Goal: Information Seeking & Learning: Learn about a topic

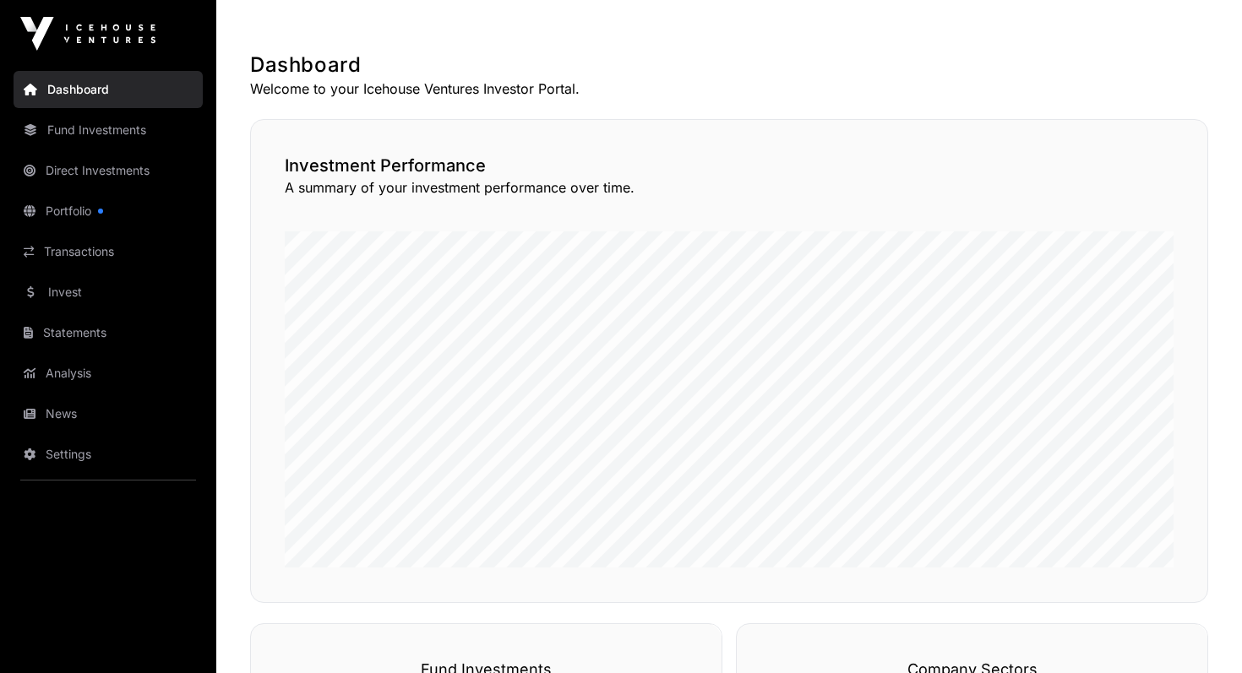
scroll to position [250, 0]
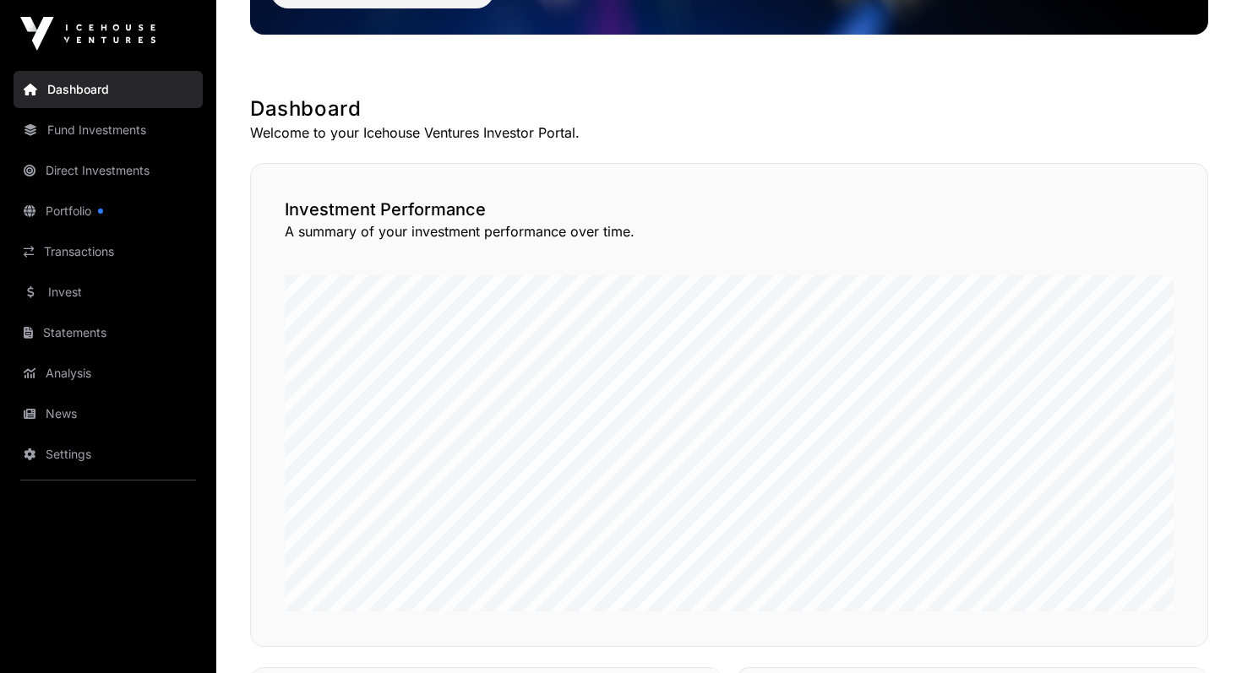
click at [124, 171] on link "Direct Investments" at bounding box center [108, 170] width 189 height 37
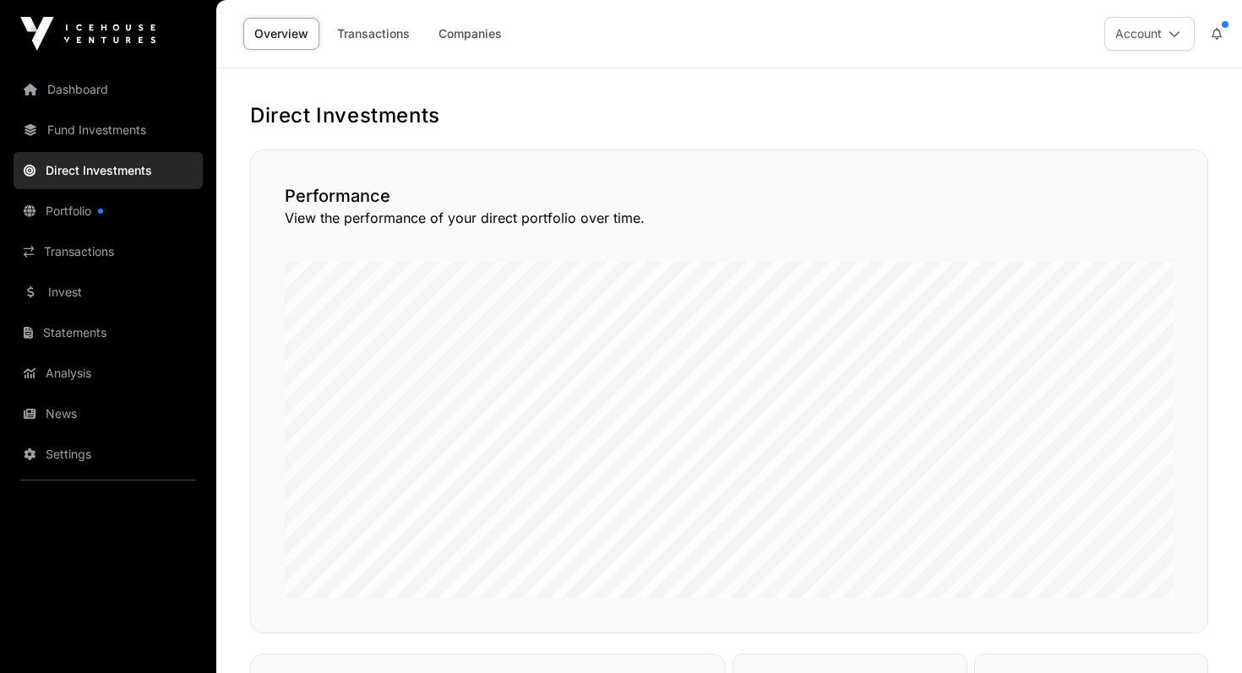
click at [459, 33] on link "Companies" at bounding box center [469, 34] width 85 height 32
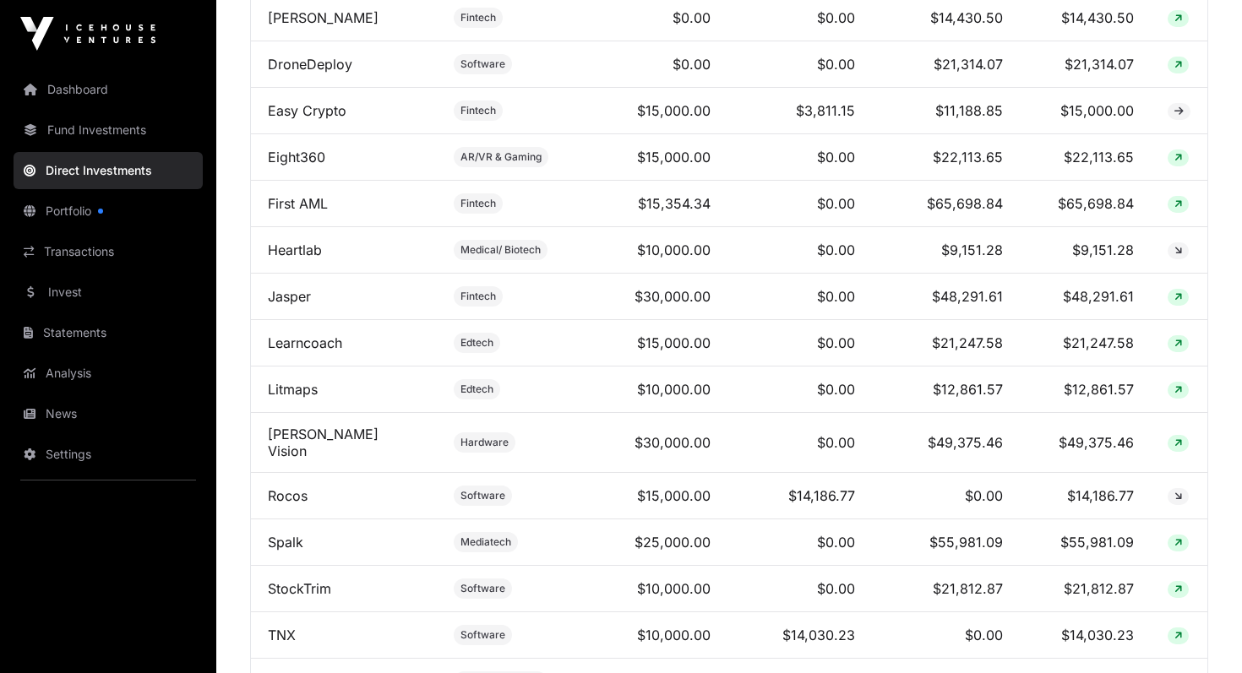
scroll to position [738, 0]
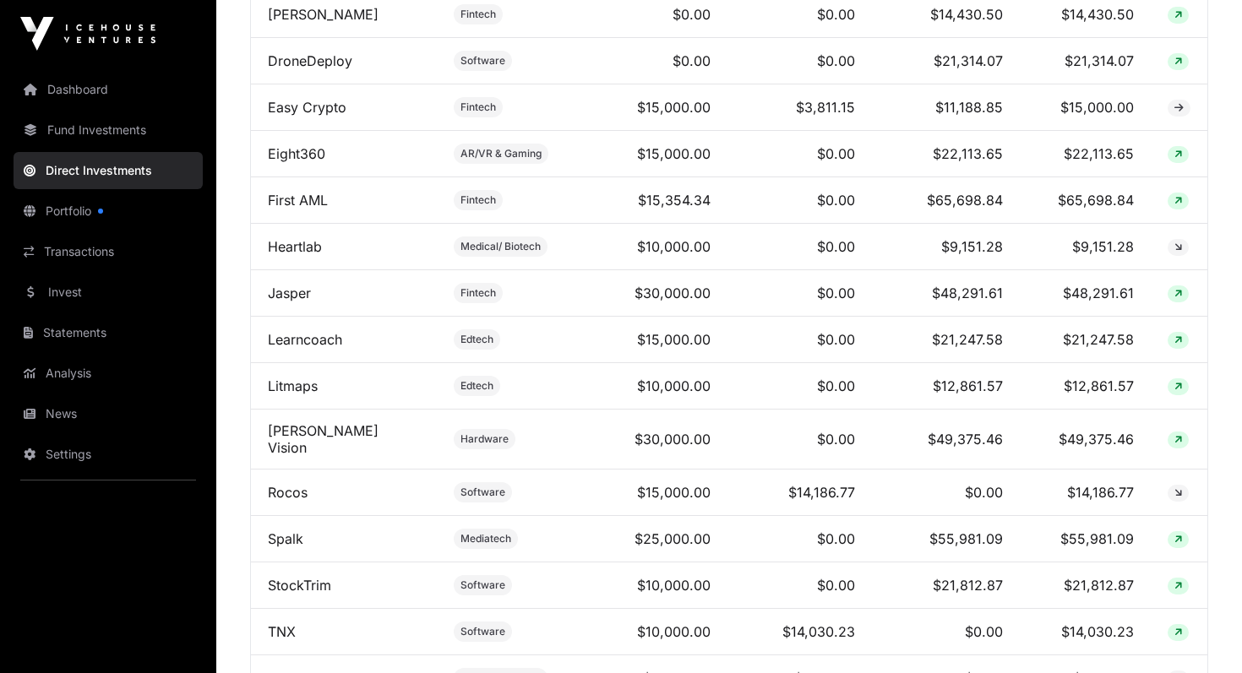
click at [319, 422] on link "[PERSON_NAME] Vision" at bounding box center [323, 439] width 111 height 34
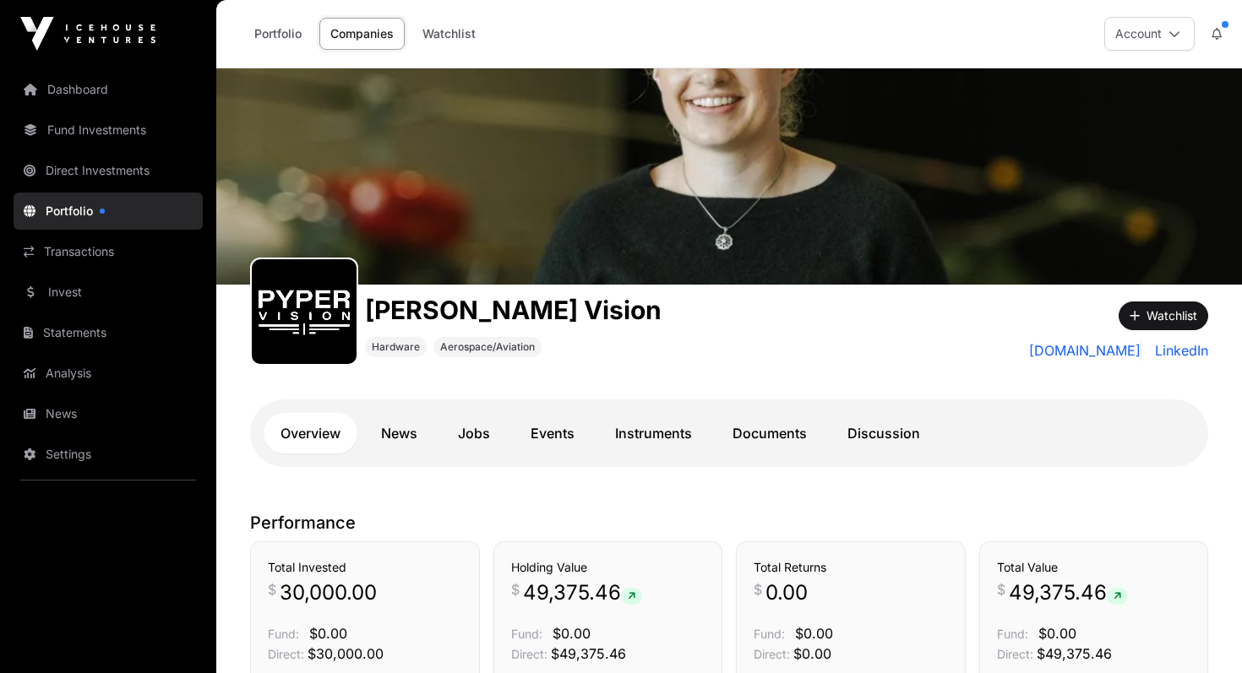
click at [487, 345] on span "Aerospace/Aviation" at bounding box center [487, 347] width 95 height 14
click at [631, 439] on link "Instruments" at bounding box center [653, 433] width 111 height 41
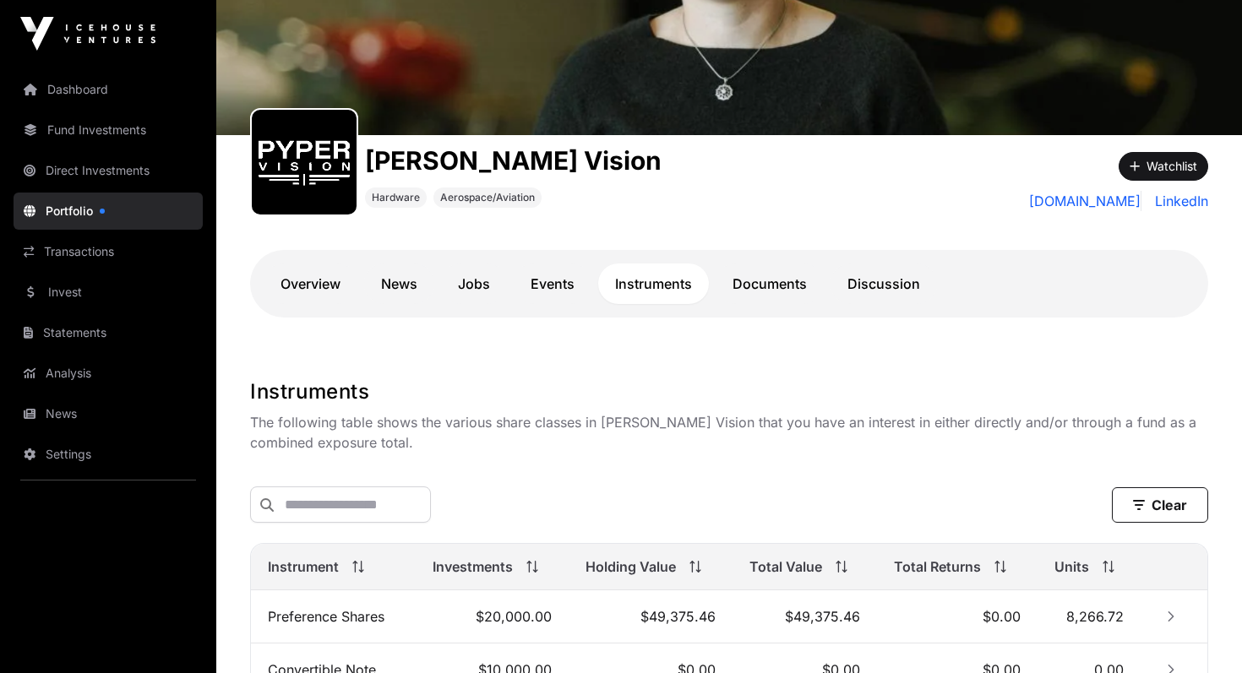
scroll to position [372, 0]
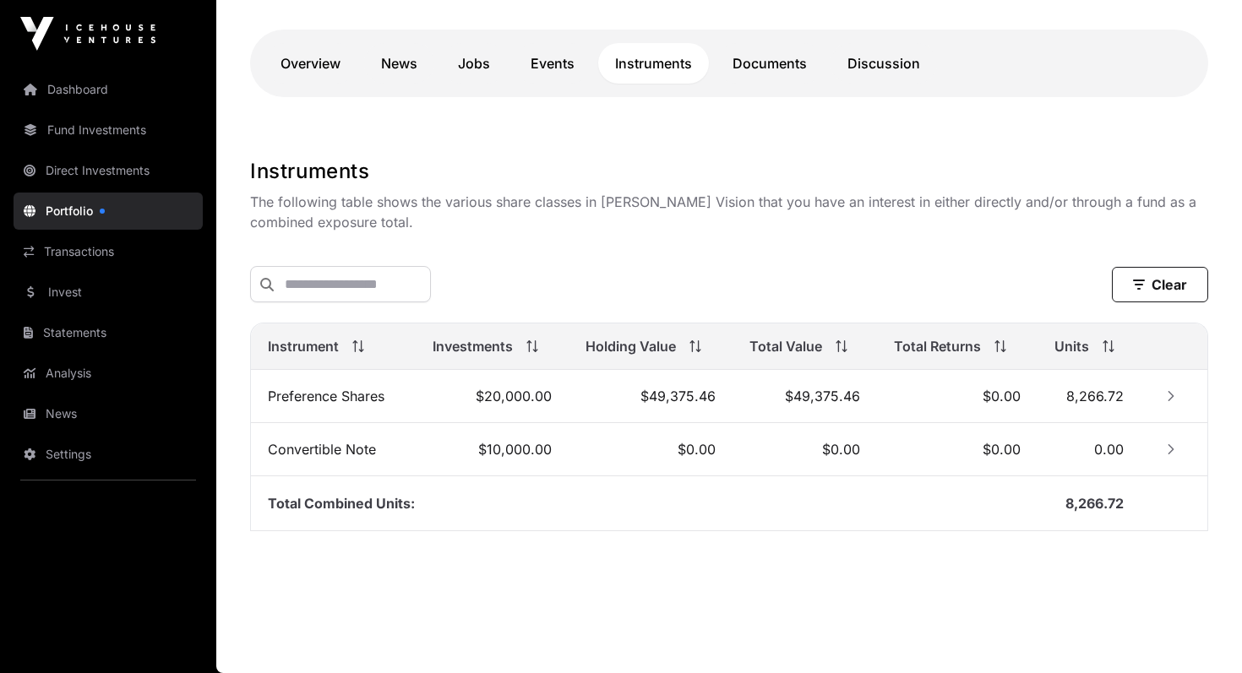
click at [1096, 395] on span "8,266.72" at bounding box center [1094, 396] width 57 height 17
click at [1169, 391] on icon "Row Collapsed" at bounding box center [1171, 396] width 12 height 12
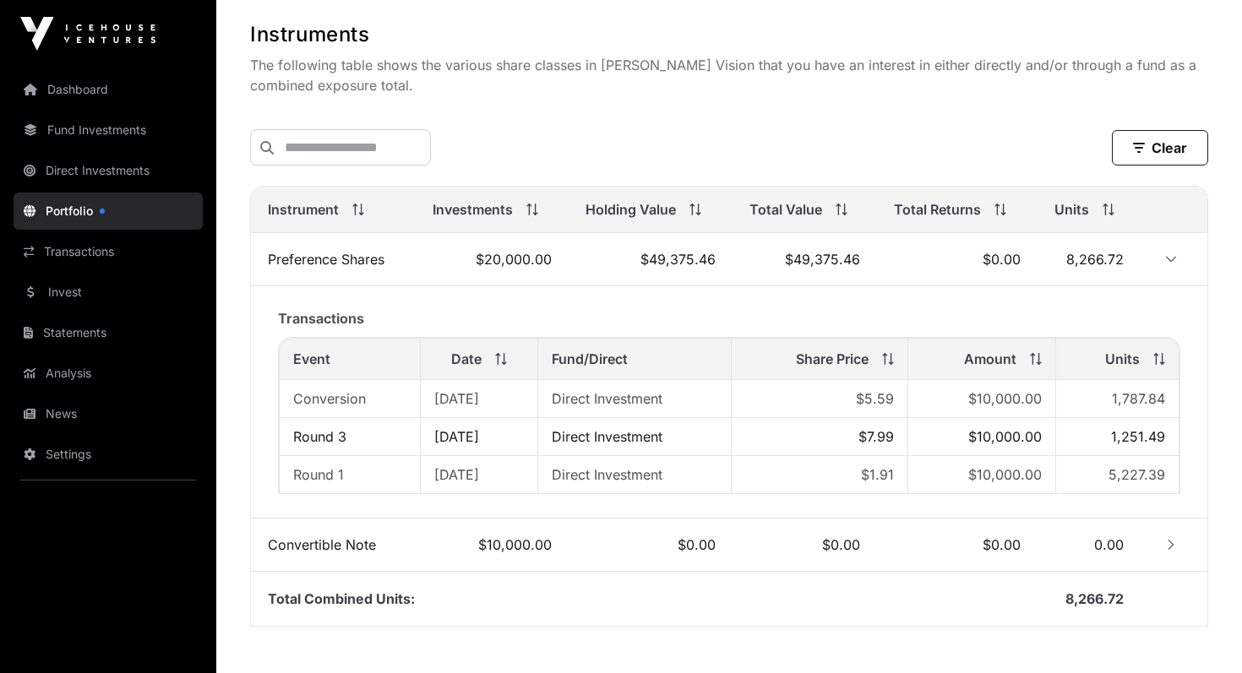
scroll to position [506, 0]
click at [1168, 262] on icon "Row Expanded" at bounding box center [1171, 261] width 10 height 6
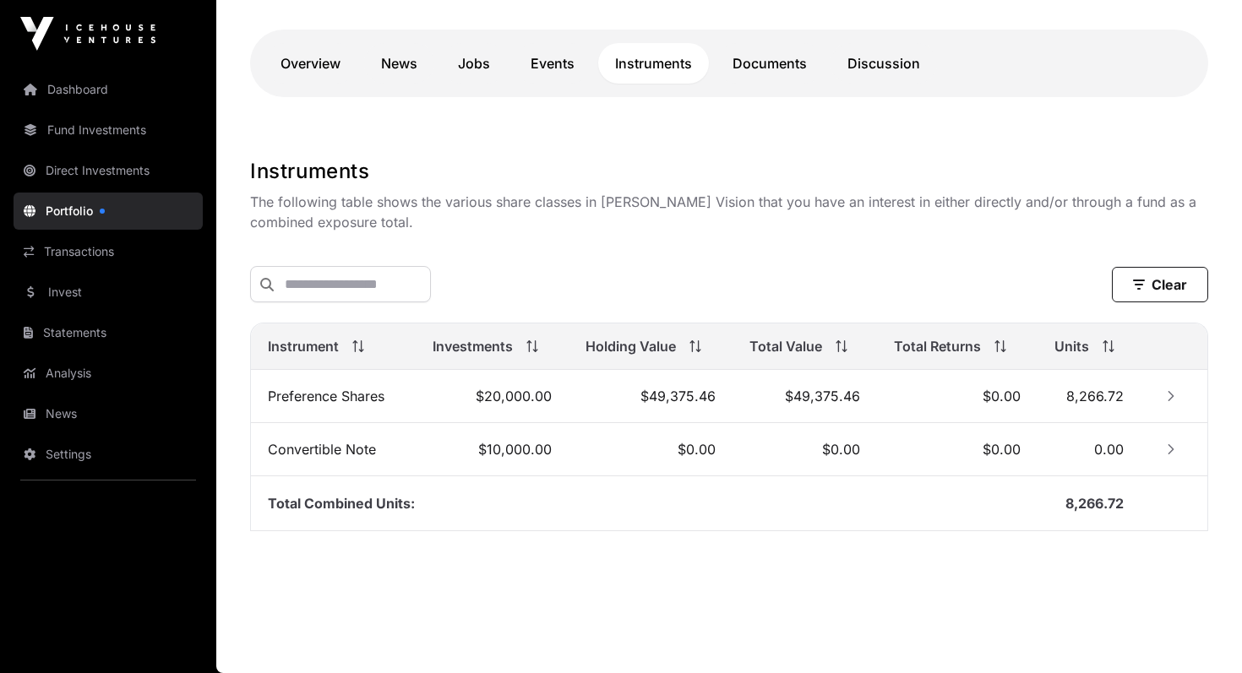
click at [1166, 398] on icon "Row Collapsed" at bounding box center [1171, 396] width 12 height 12
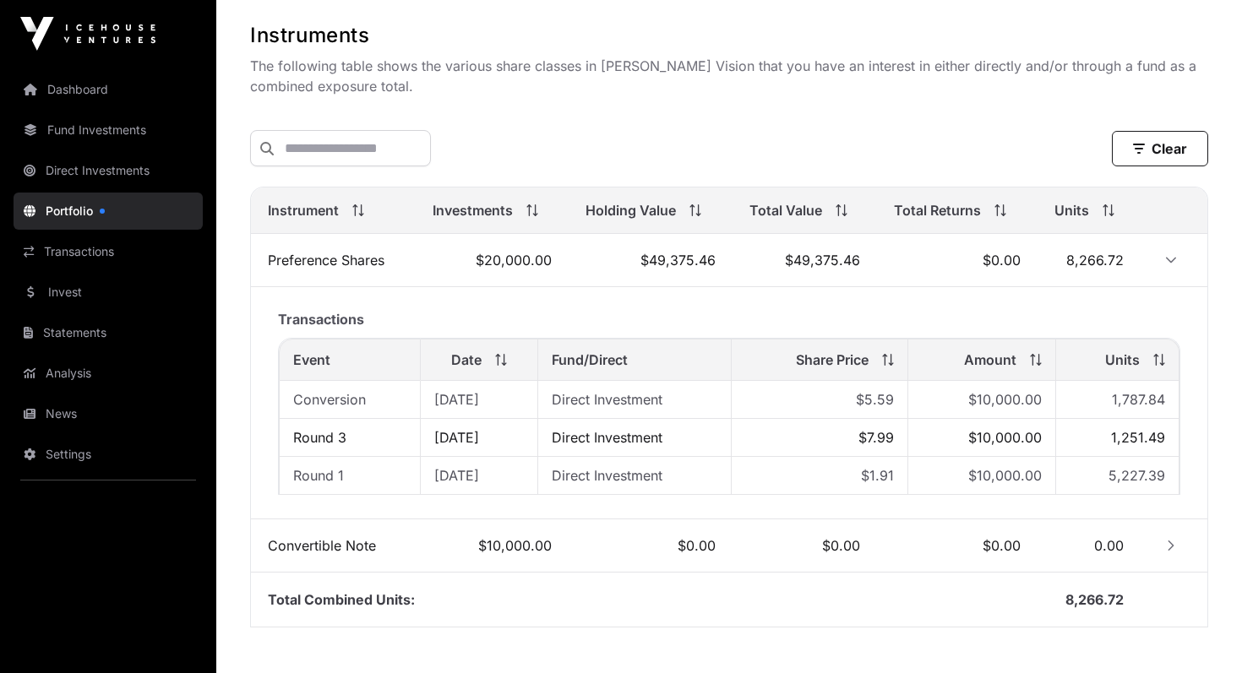
click at [1157, 247] on button "Row Expanded" at bounding box center [1170, 260] width 27 height 27
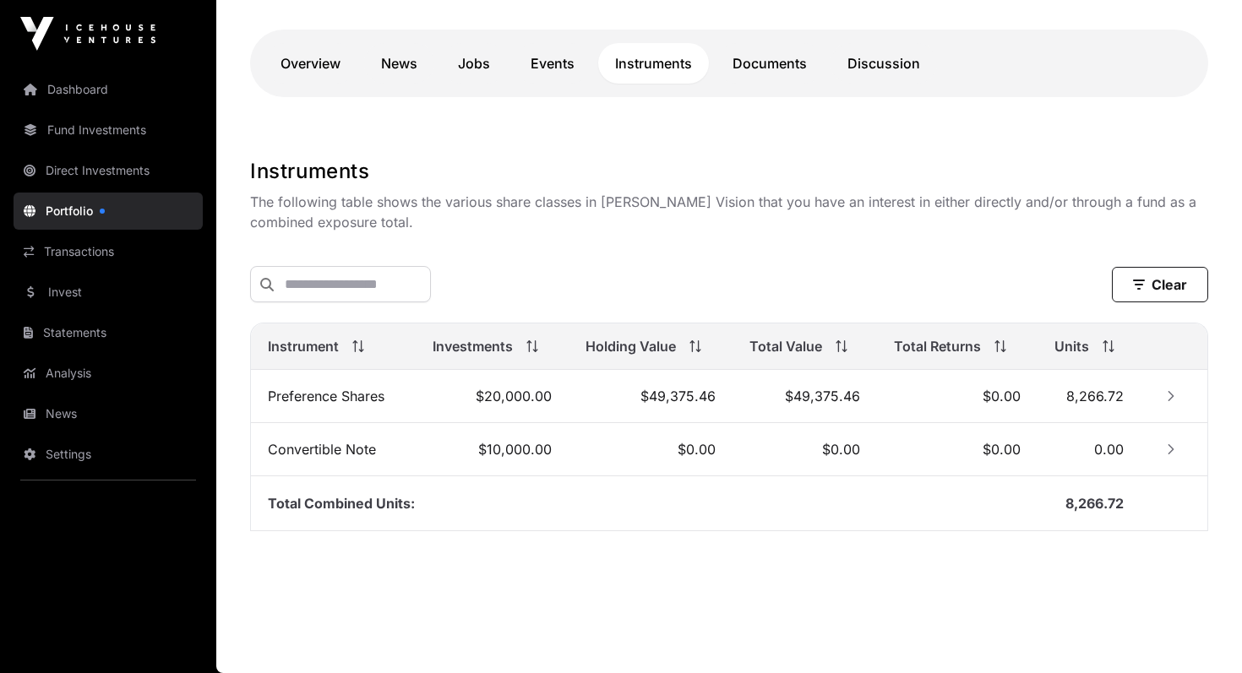
scroll to position [372, 0]
